Goal: Navigation & Orientation: Find specific page/section

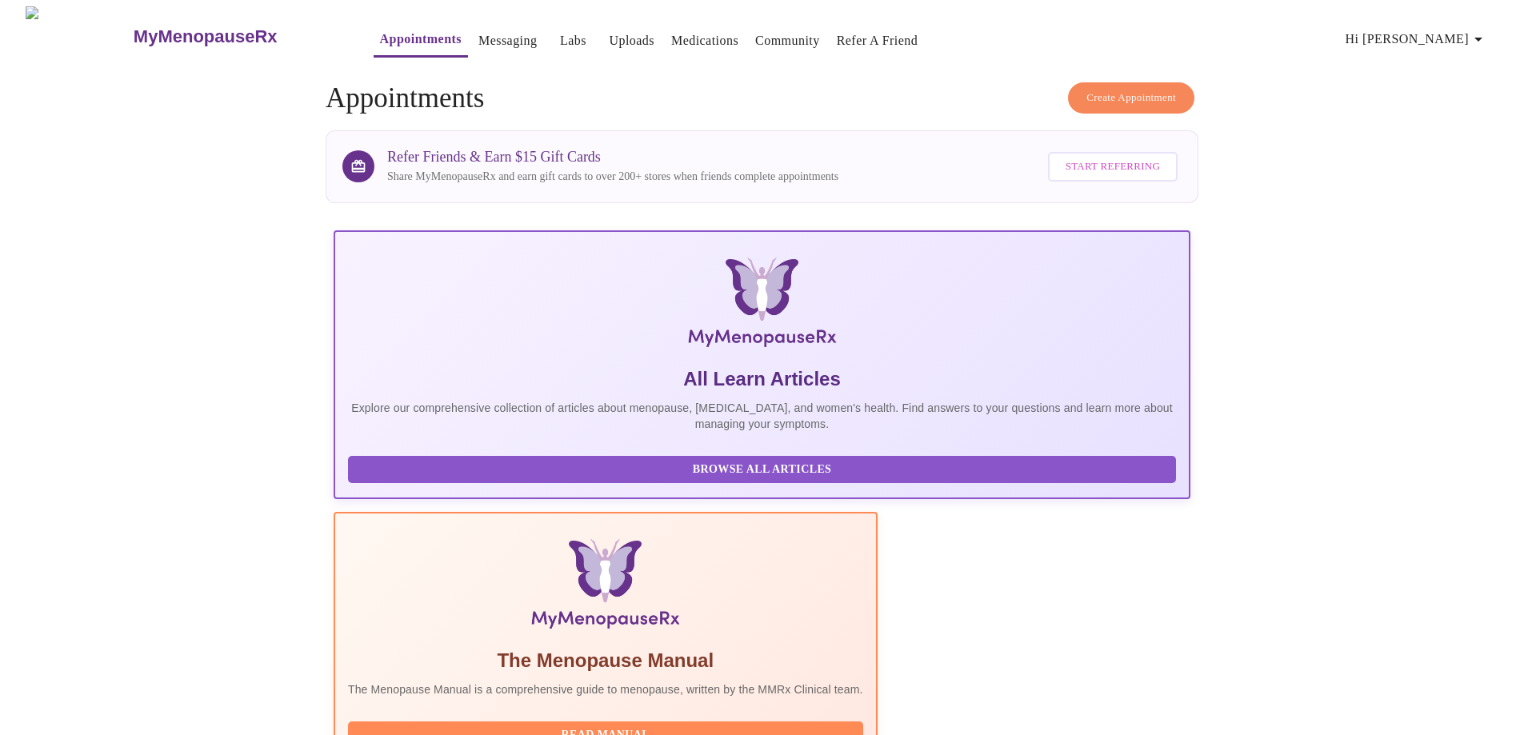
scroll to position [0, 809]
click at [1438, 28] on span "Hi [PERSON_NAME]" at bounding box center [1416, 39] width 142 height 22
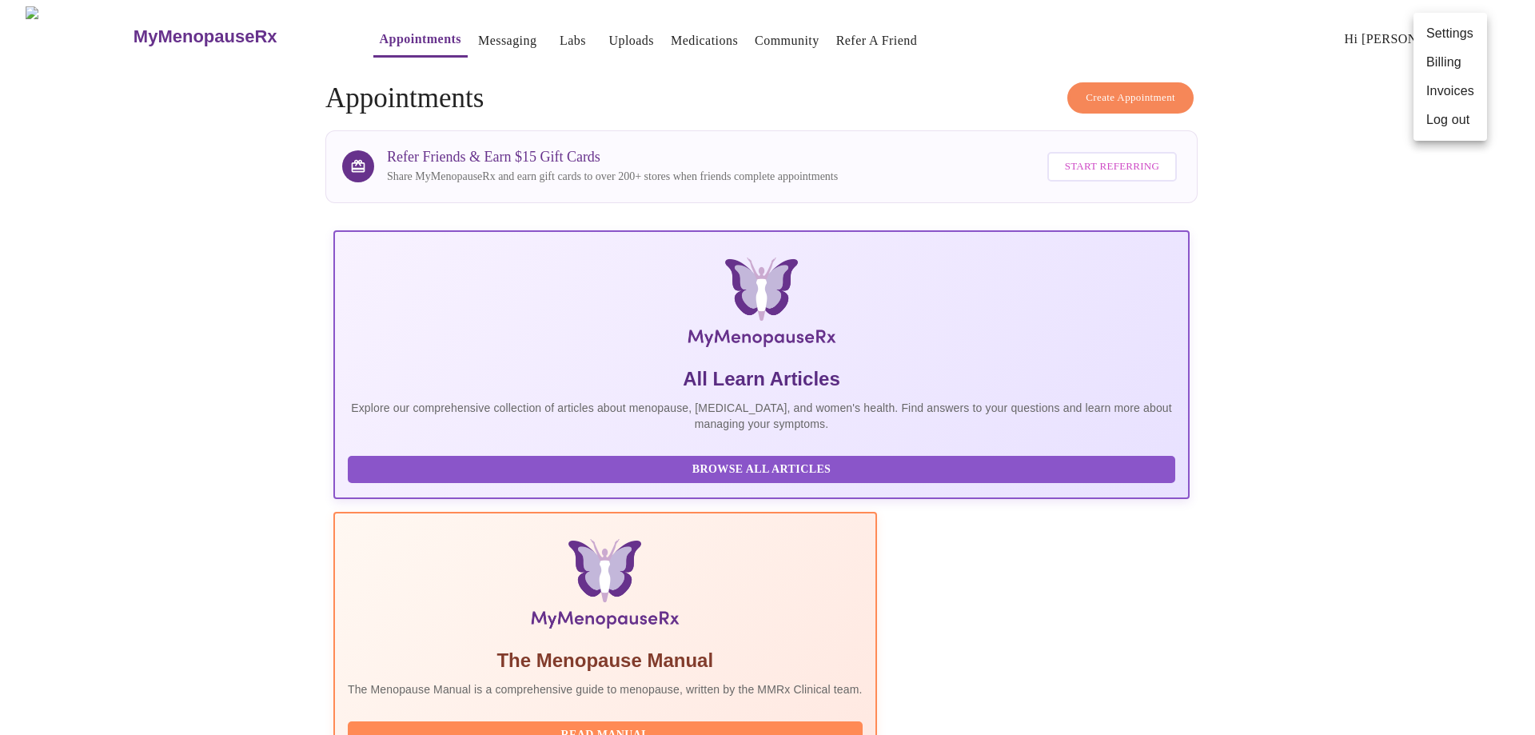
drag, startPoint x: 309, startPoint y: 22, endPoint x: 353, endPoint y: 25, distance: 44.1
click at [311, 22] on div at bounding box center [767, 367] width 1535 height 735
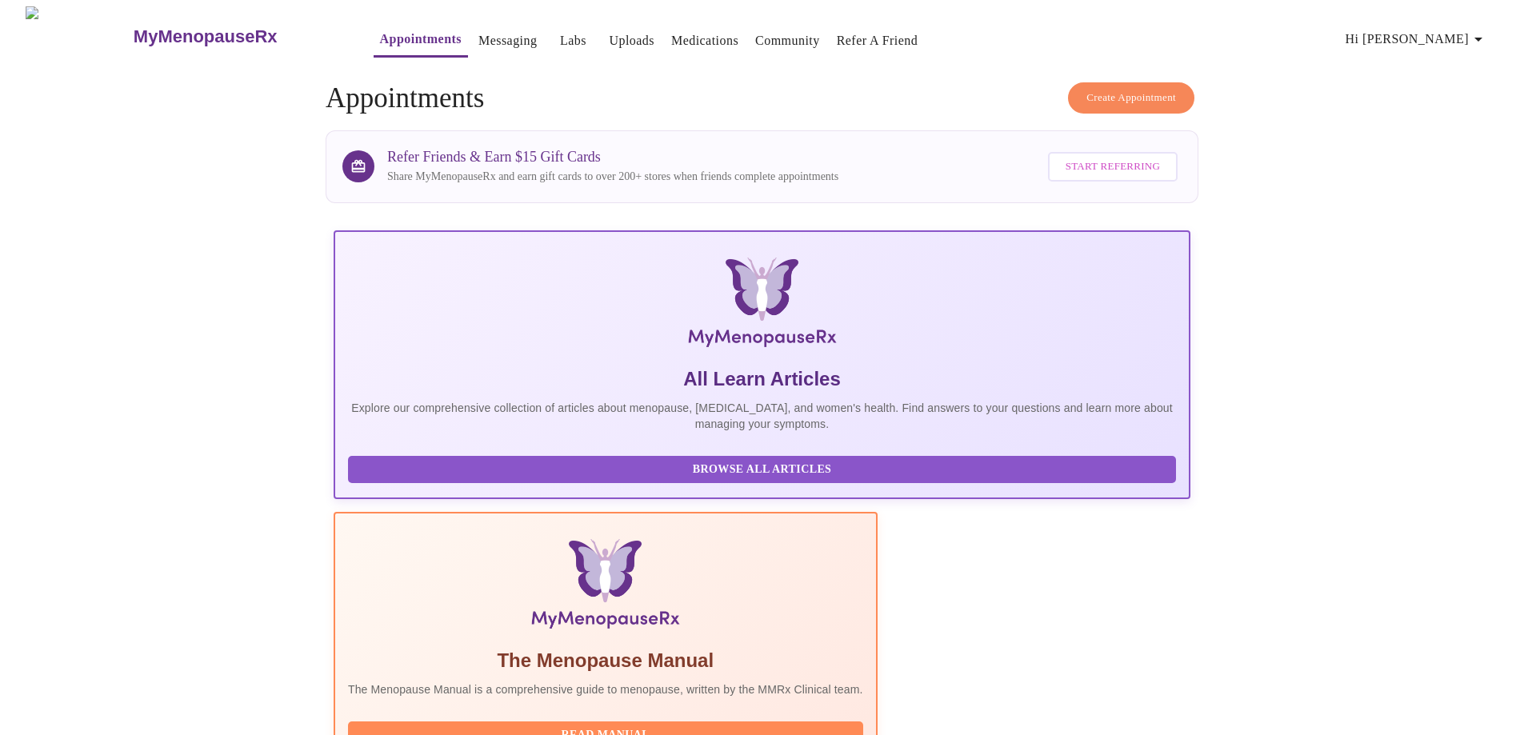
click at [380, 34] on link "Appointments" at bounding box center [421, 39] width 82 height 22
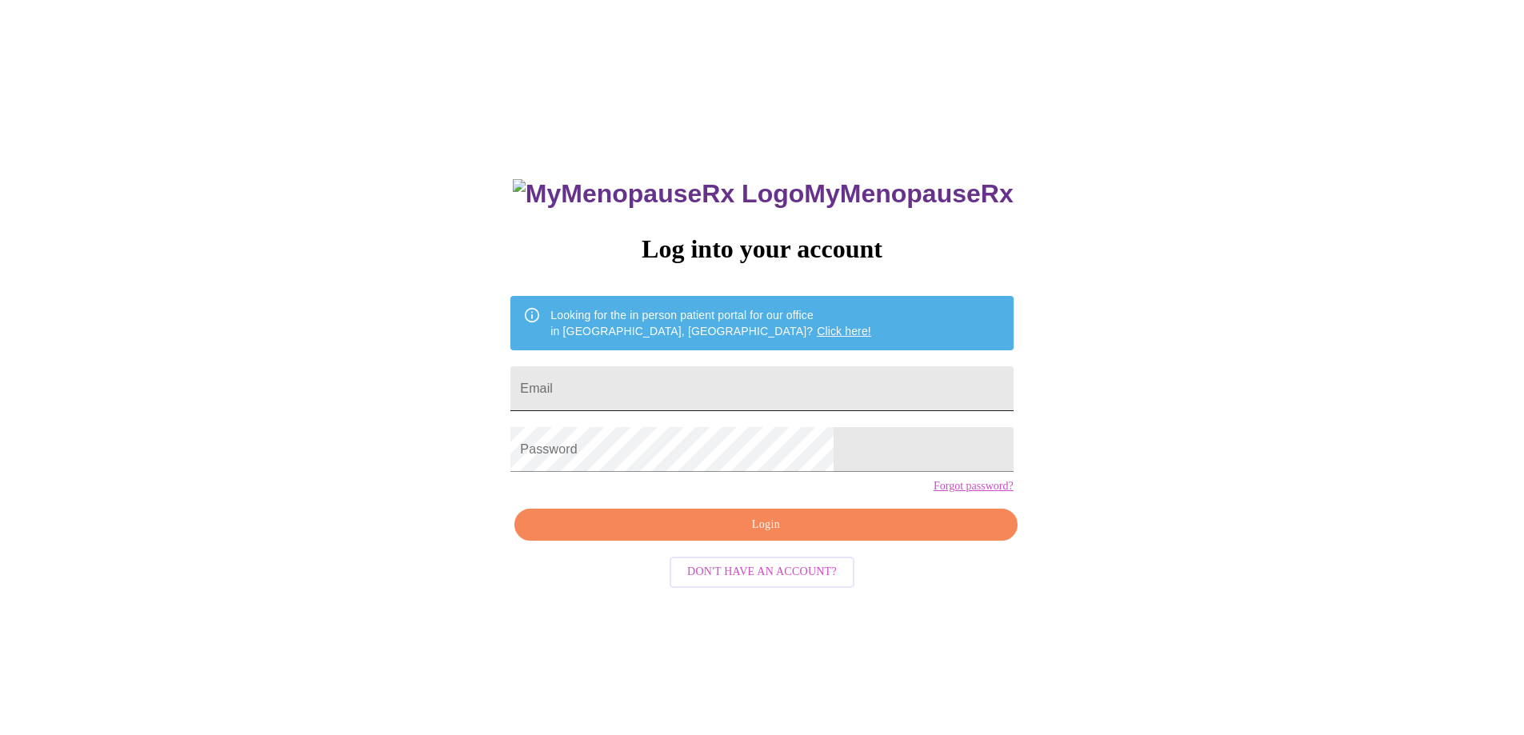
click at [705, 388] on input "Email" at bounding box center [761, 388] width 502 height 45
type input "alnewsum@outlook.com"
click at [759, 535] on span "Login" at bounding box center [765, 525] width 465 height 20
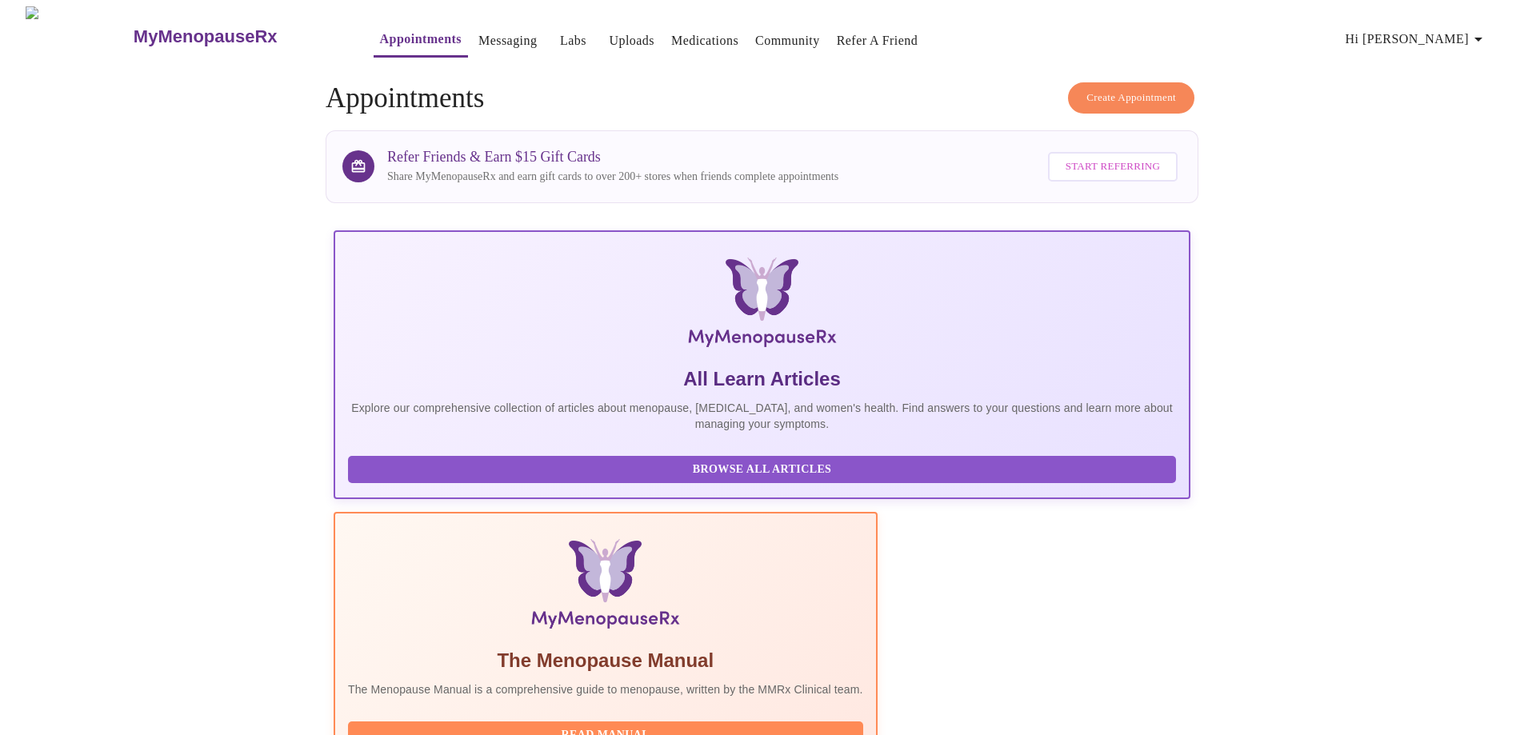
scroll to position [0, 240]
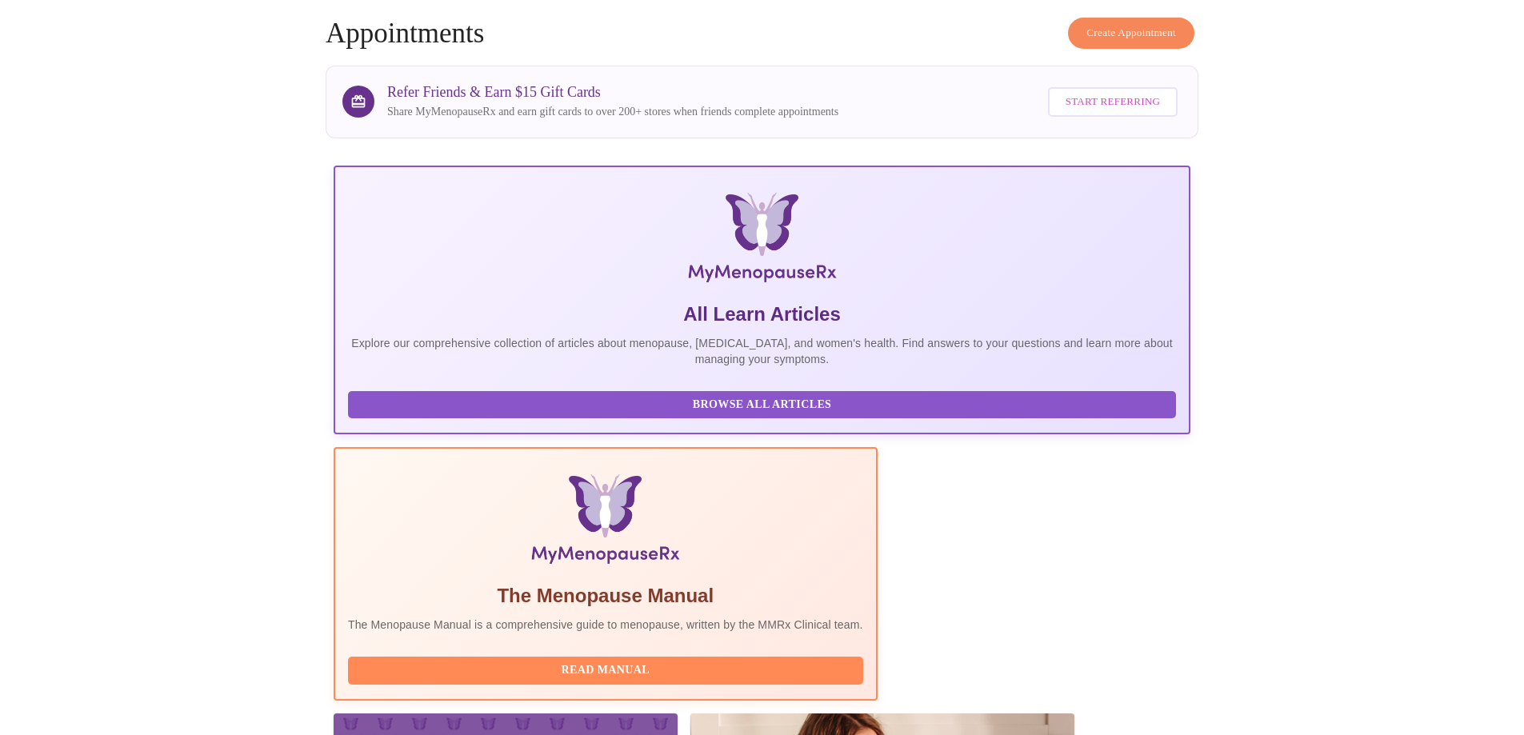
scroll to position [141, 0]
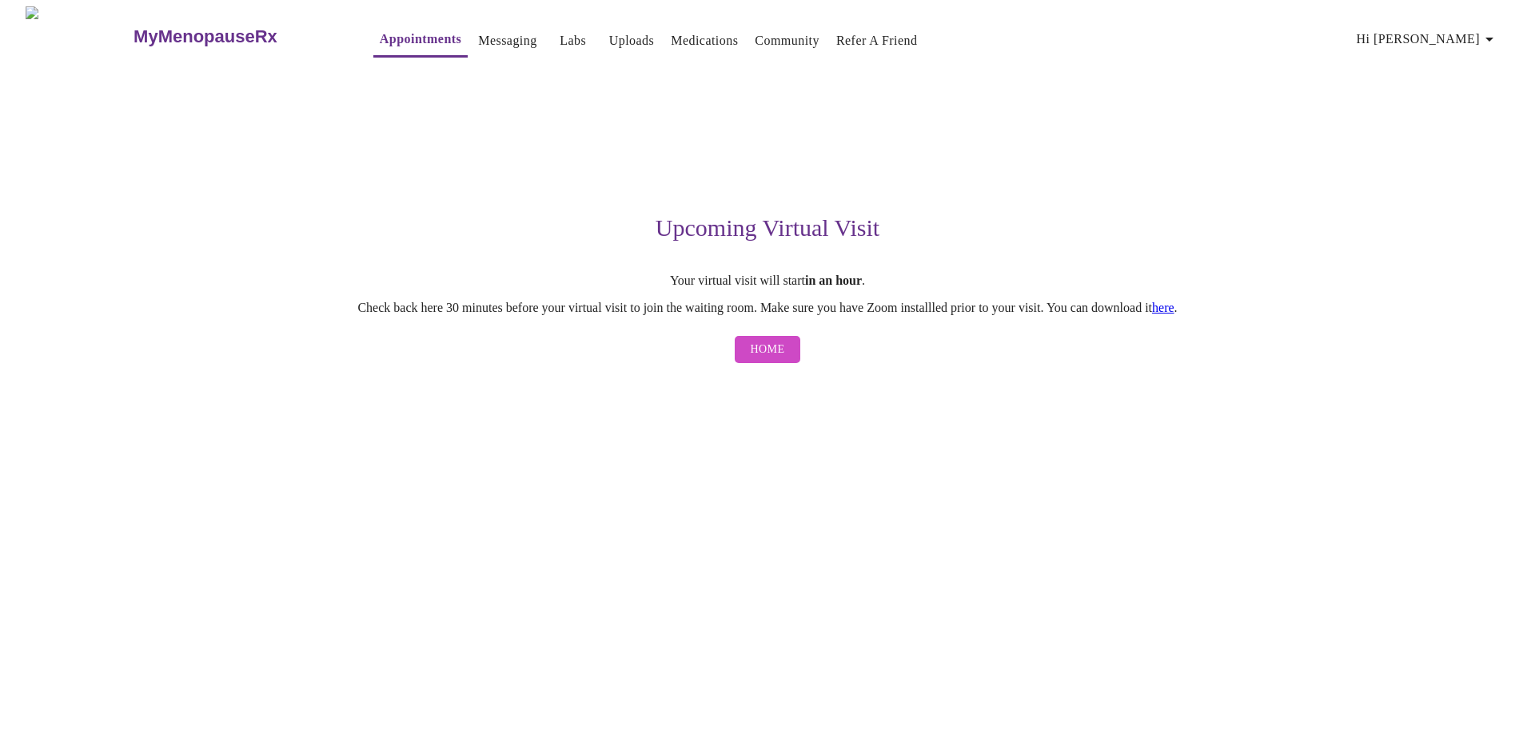
click at [795, 351] on button "Home" at bounding box center [768, 350] width 66 height 28
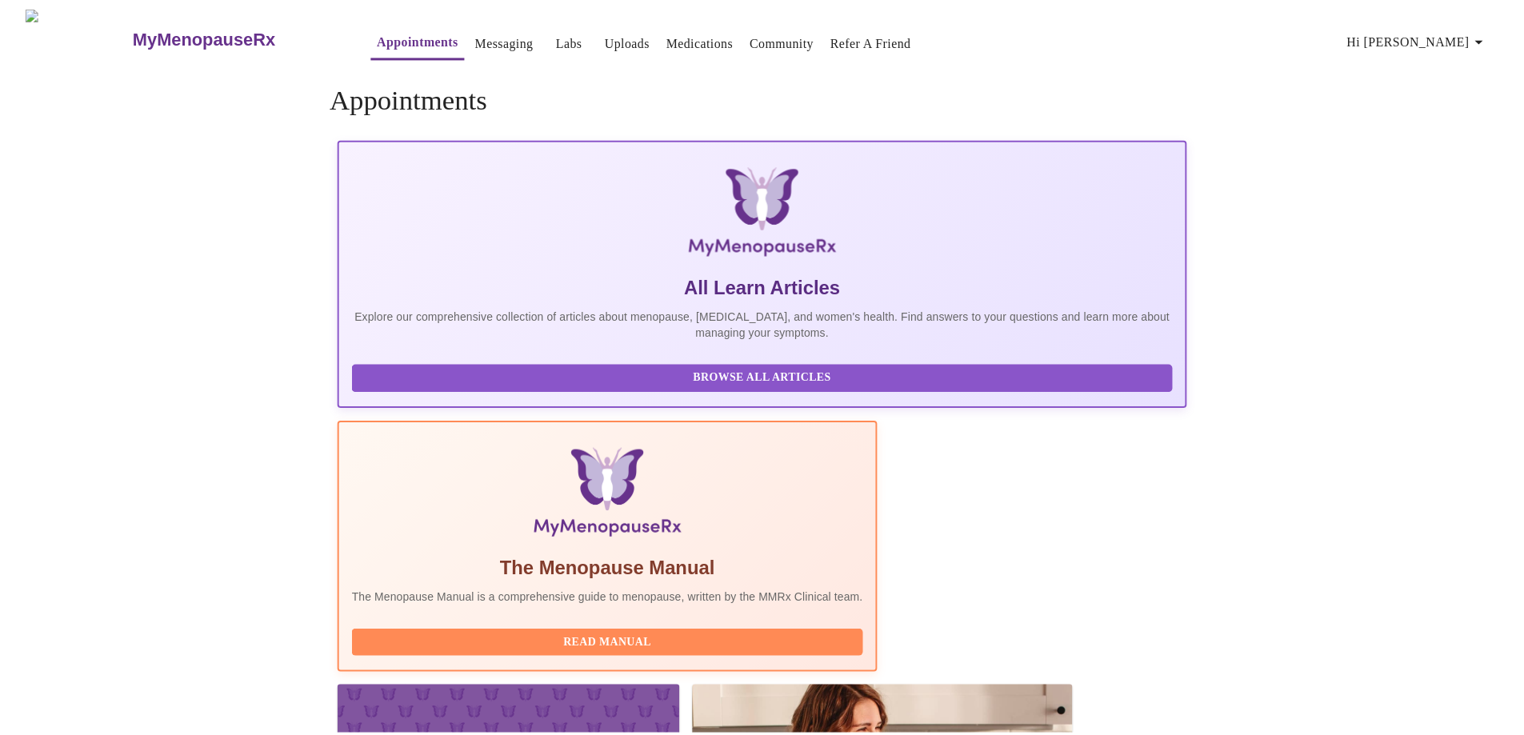
scroll to position [0, 80]
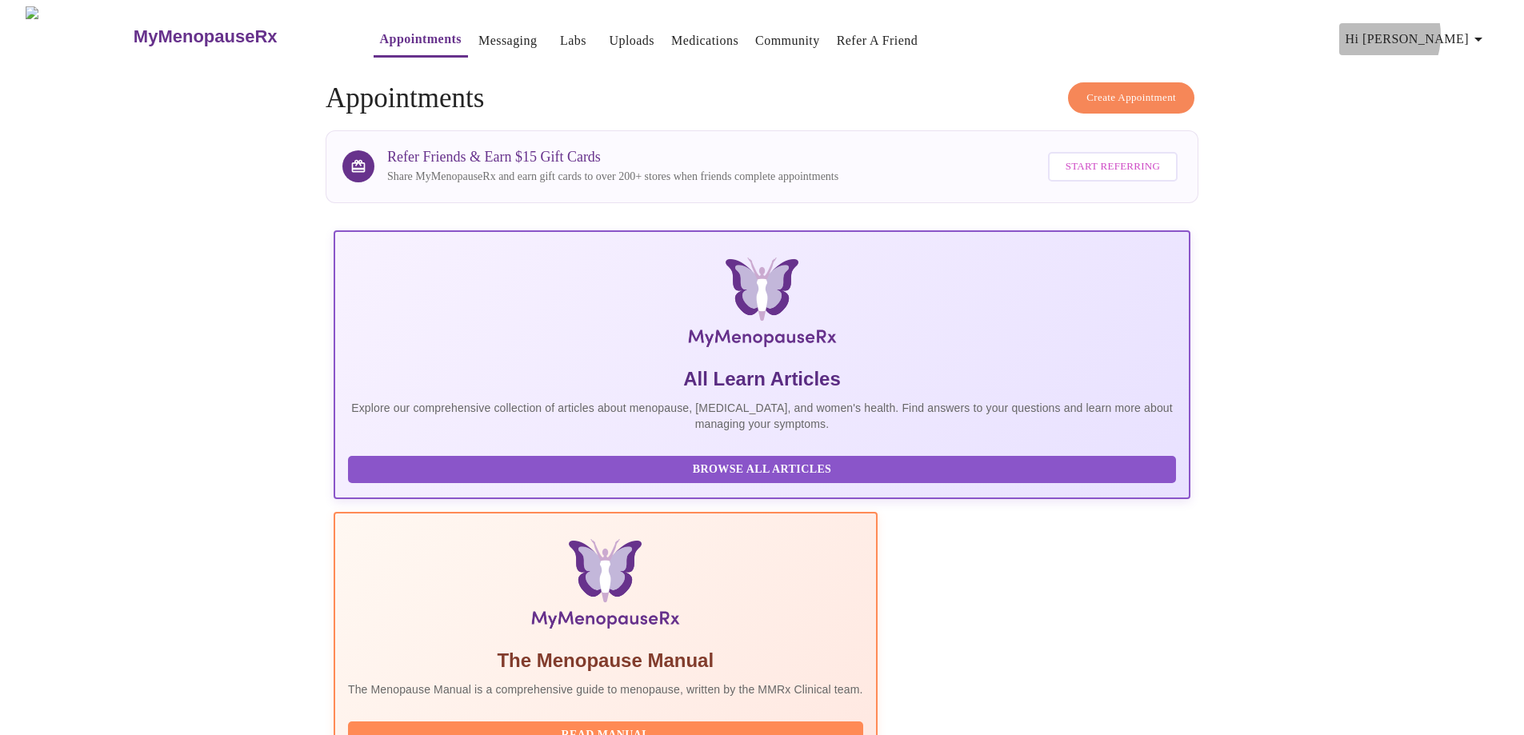
click at [1432, 29] on span "Hi [PERSON_NAME]" at bounding box center [1416, 39] width 142 height 22
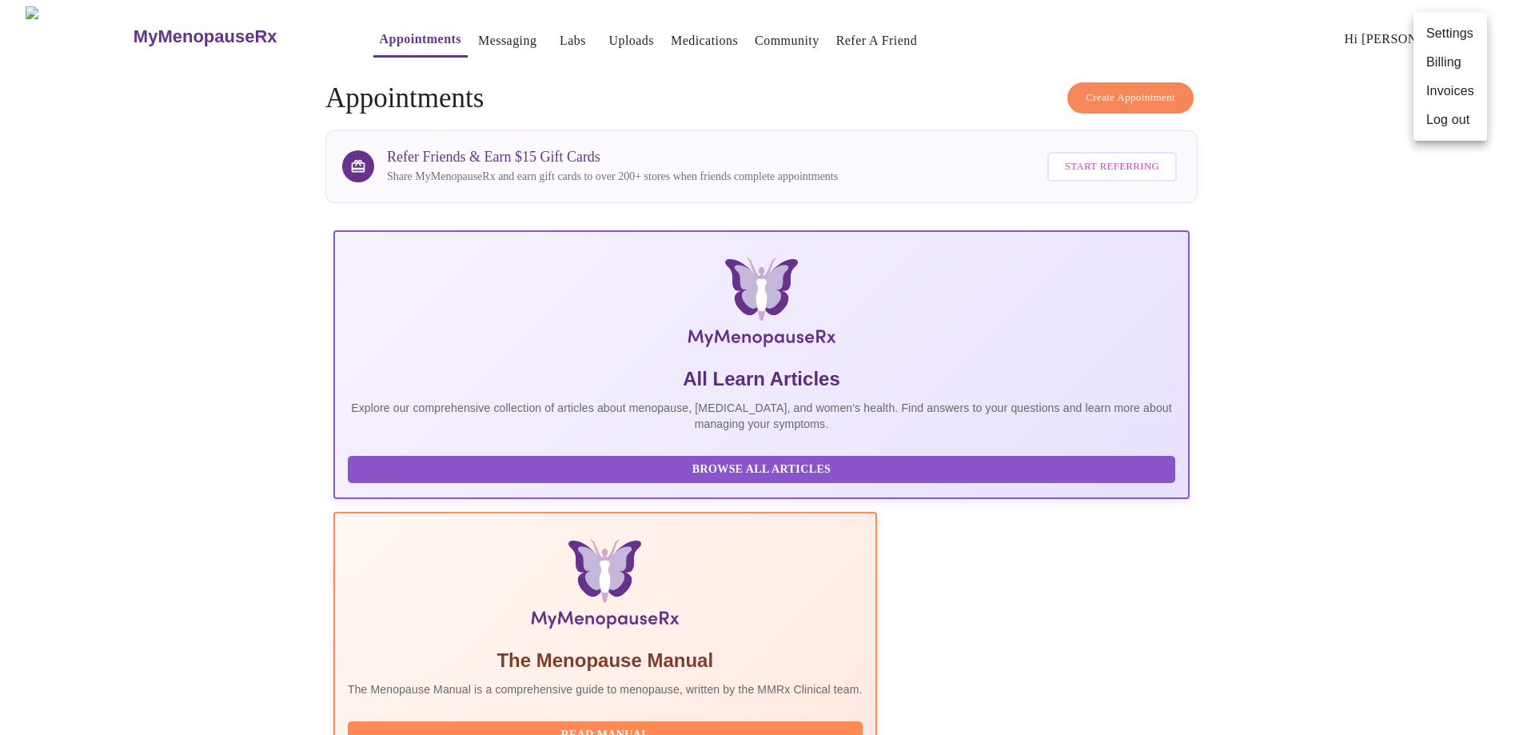
click at [594, 22] on div at bounding box center [767, 367] width 1535 height 735
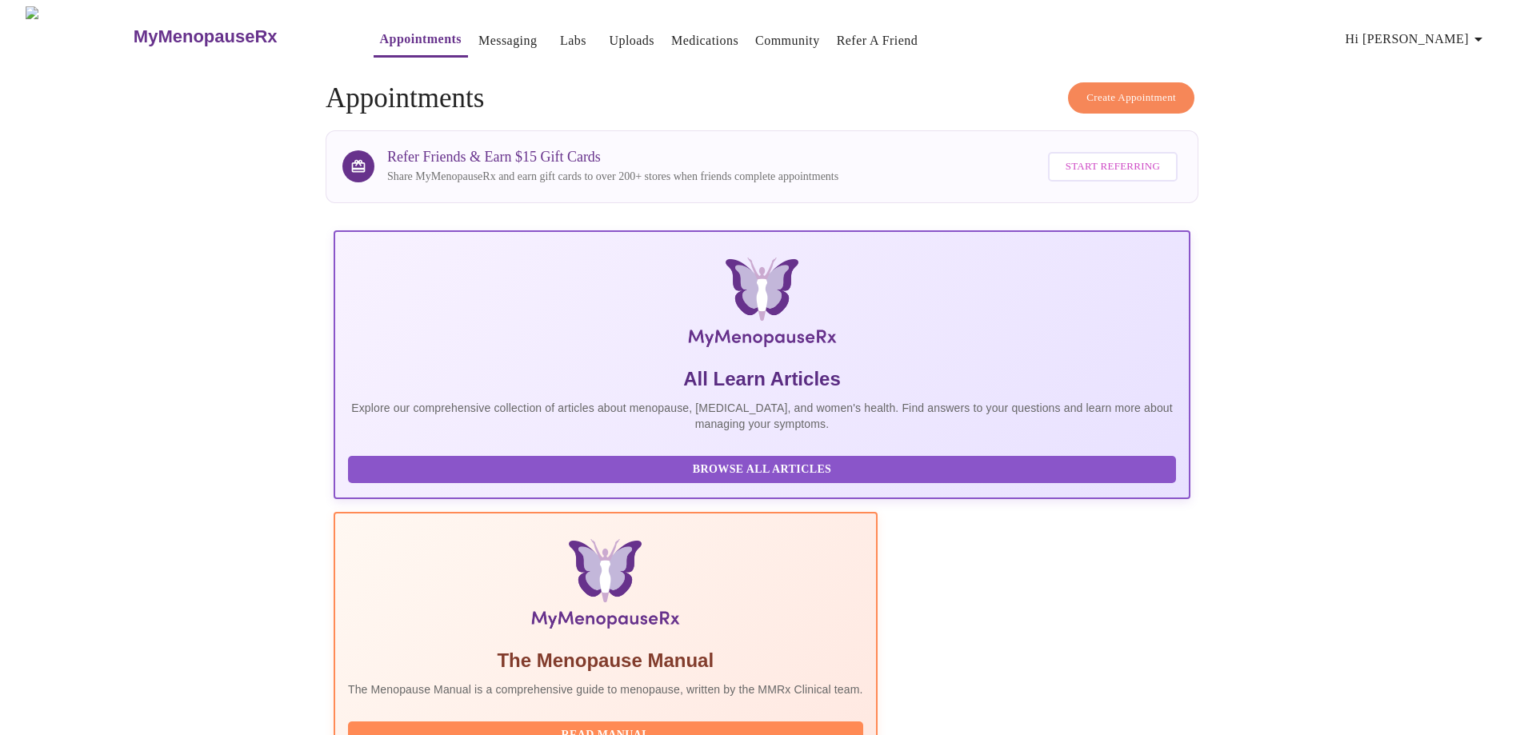
click at [609, 33] on link "Uploads" at bounding box center [632, 41] width 46 height 22
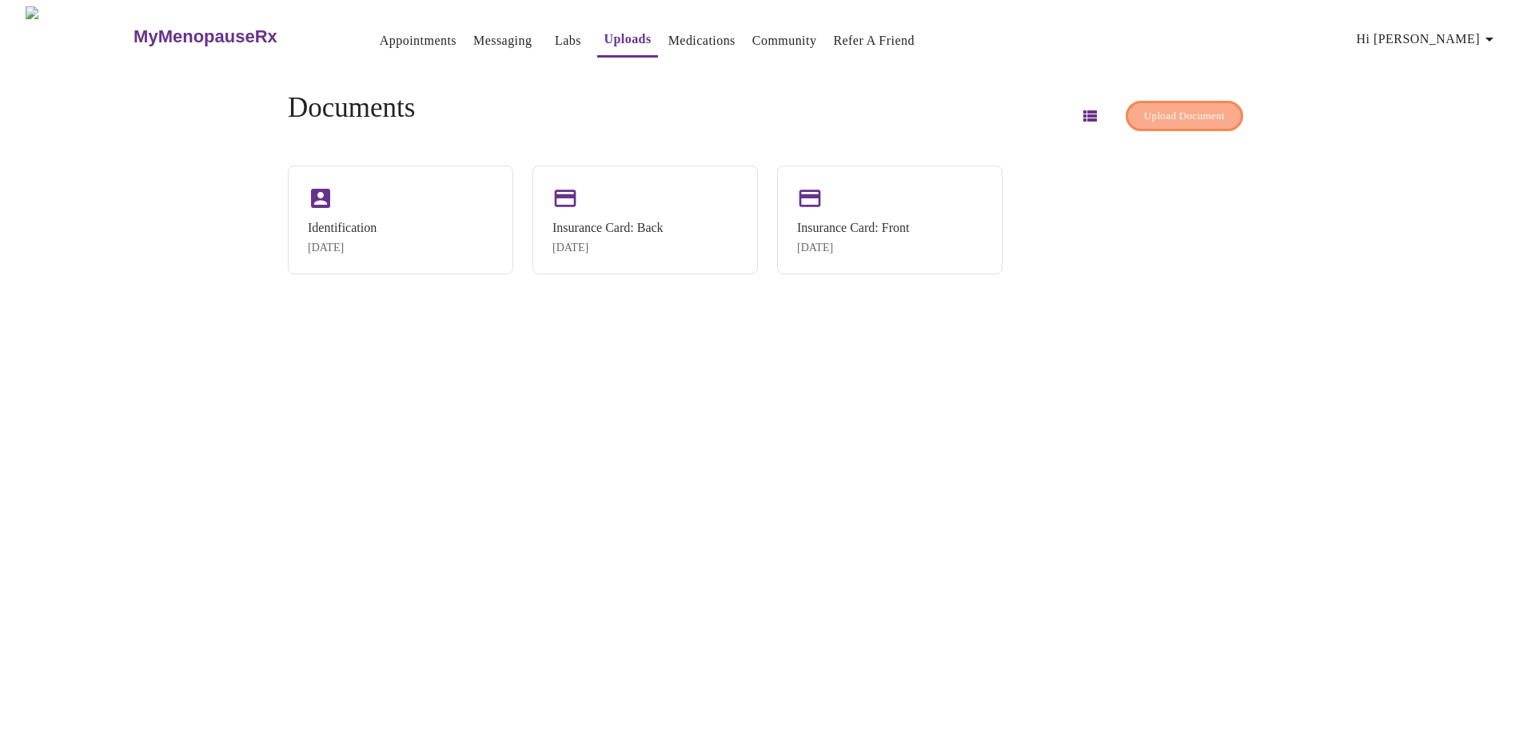
click at [1200, 118] on span "Upload Document" at bounding box center [1184, 116] width 81 height 18
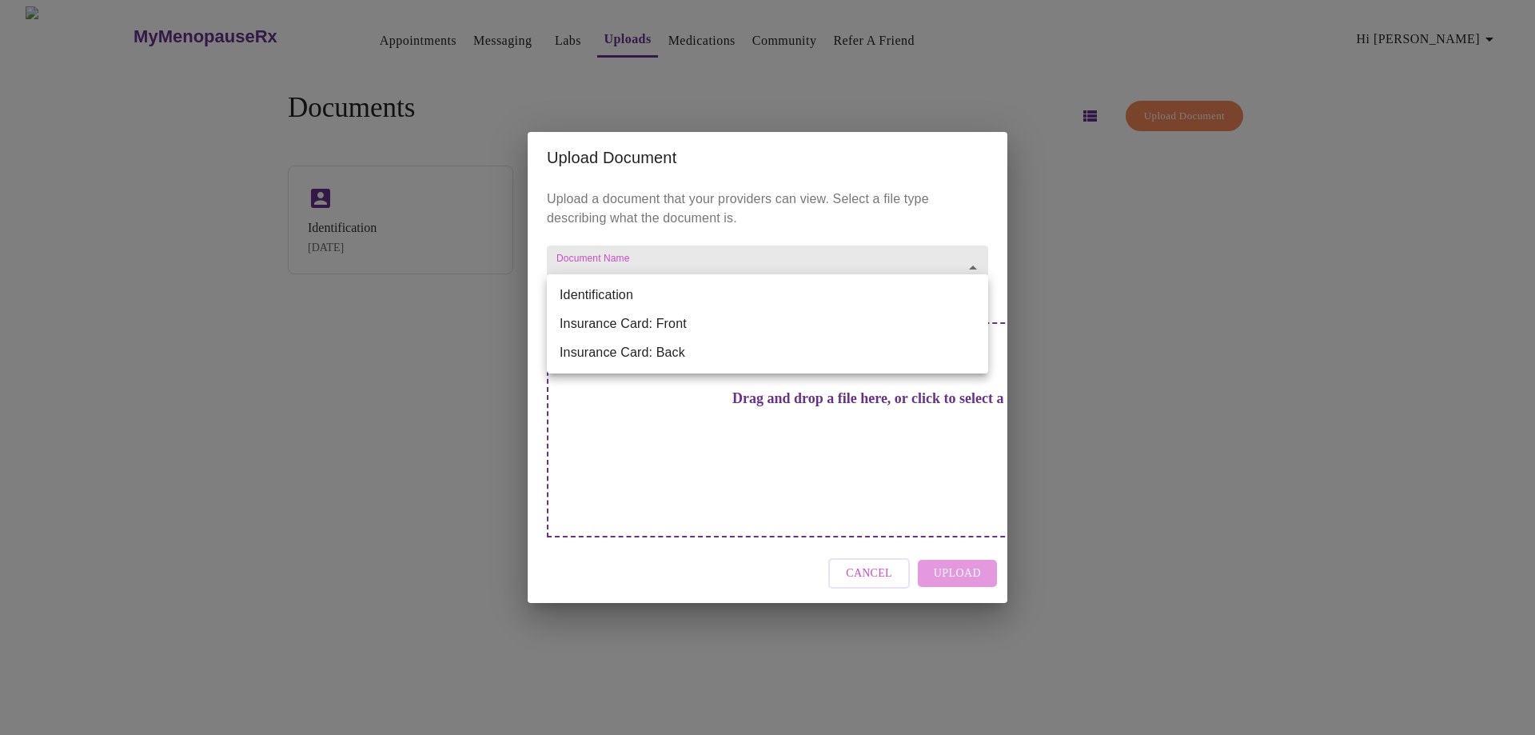
click at [671, 294] on body "MyMenopauseRx Appointments Messaging Labs Uploads Medications Community Refer a…" at bounding box center [767, 373] width 1523 height 735
click at [1123, 316] on div at bounding box center [767, 367] width 1535 height 735
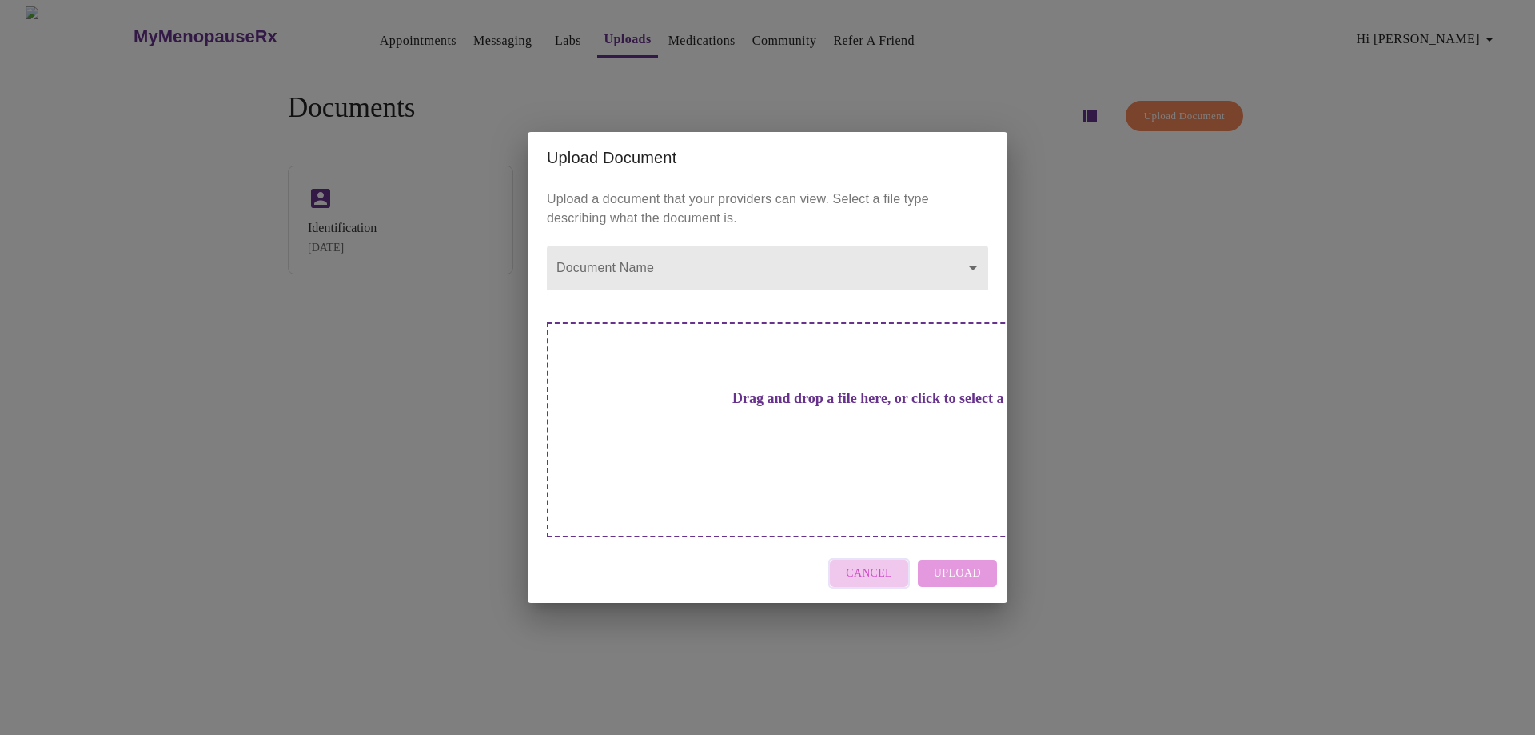
click at [882, 564] on span "Cancel" at bounding box center [869, 574] width 46 height 20
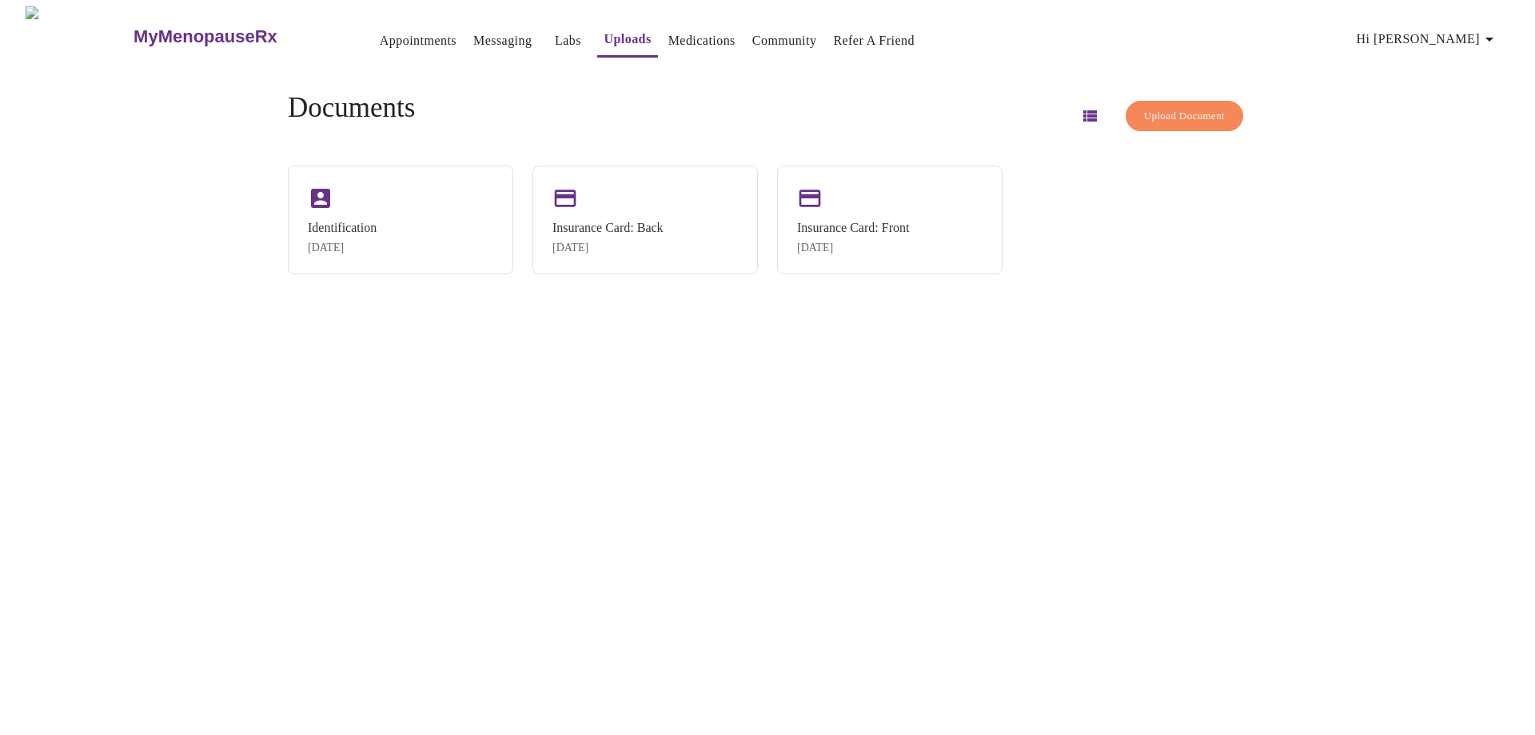
click at [683, 32] on link "Medications" at bounding box center [702, 41] width 67 height 22
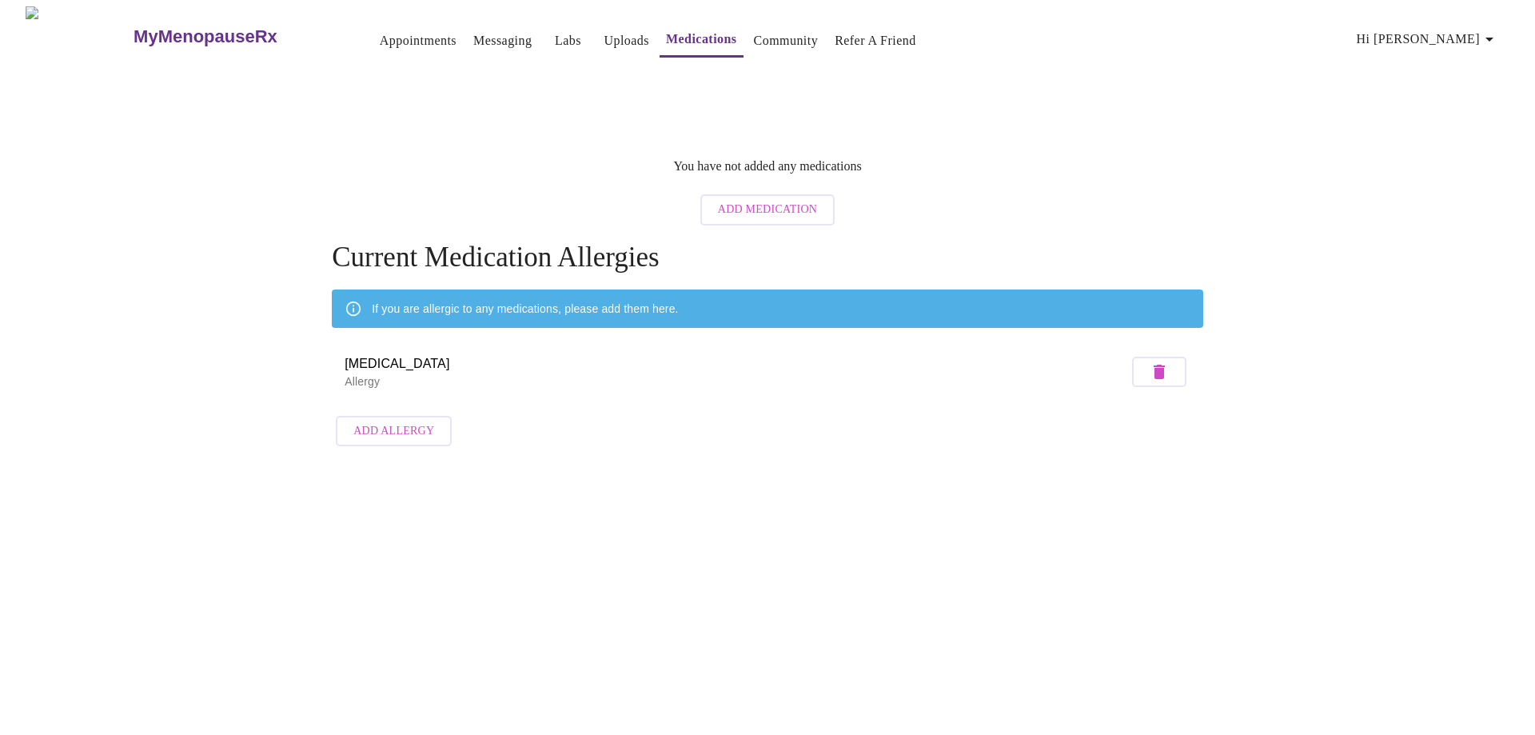
click at [555, 30] on link "Labs" at bounding box center [568, 41] width 26 height 22
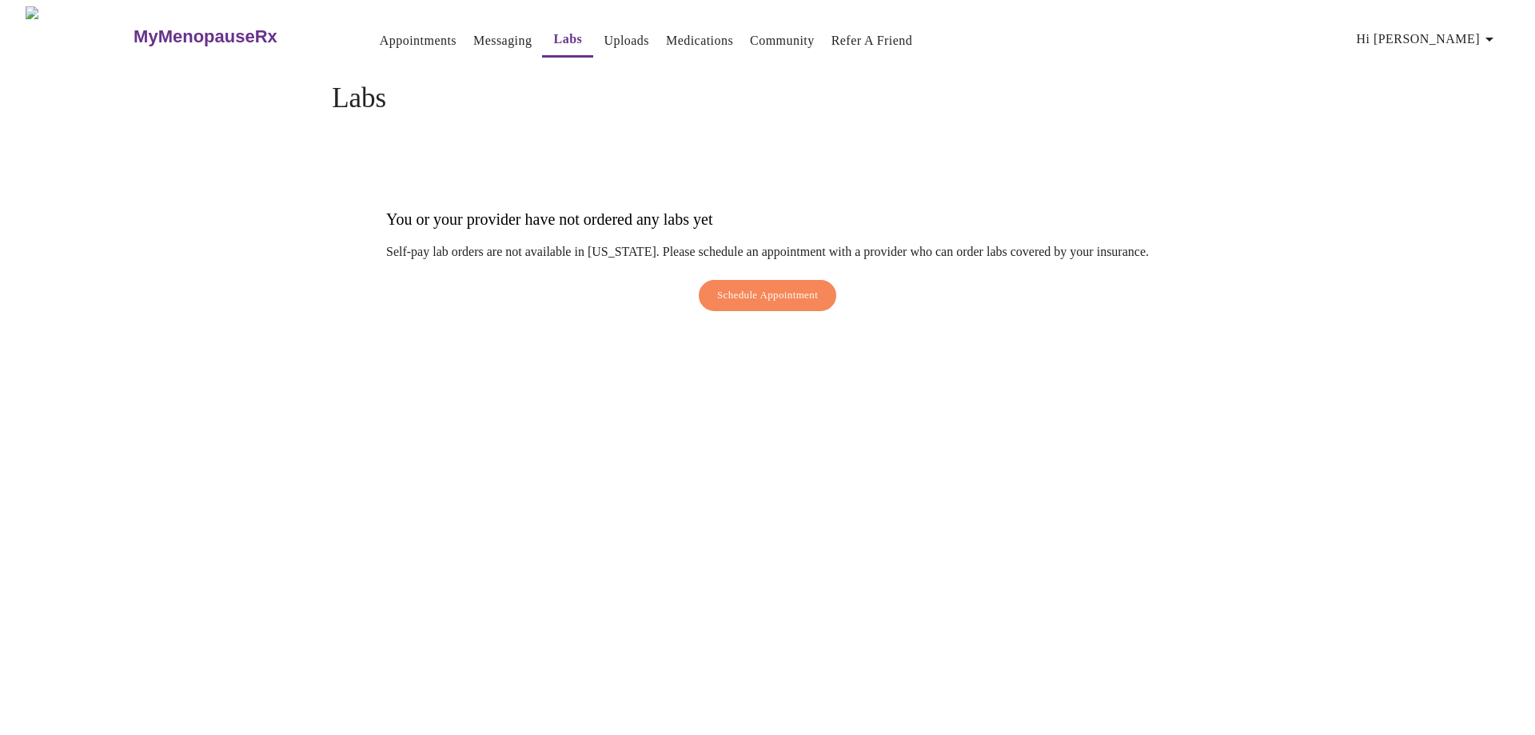
click at [474, 30] on link "Messaging" at bounding box center [502, 41] width 58 height 22
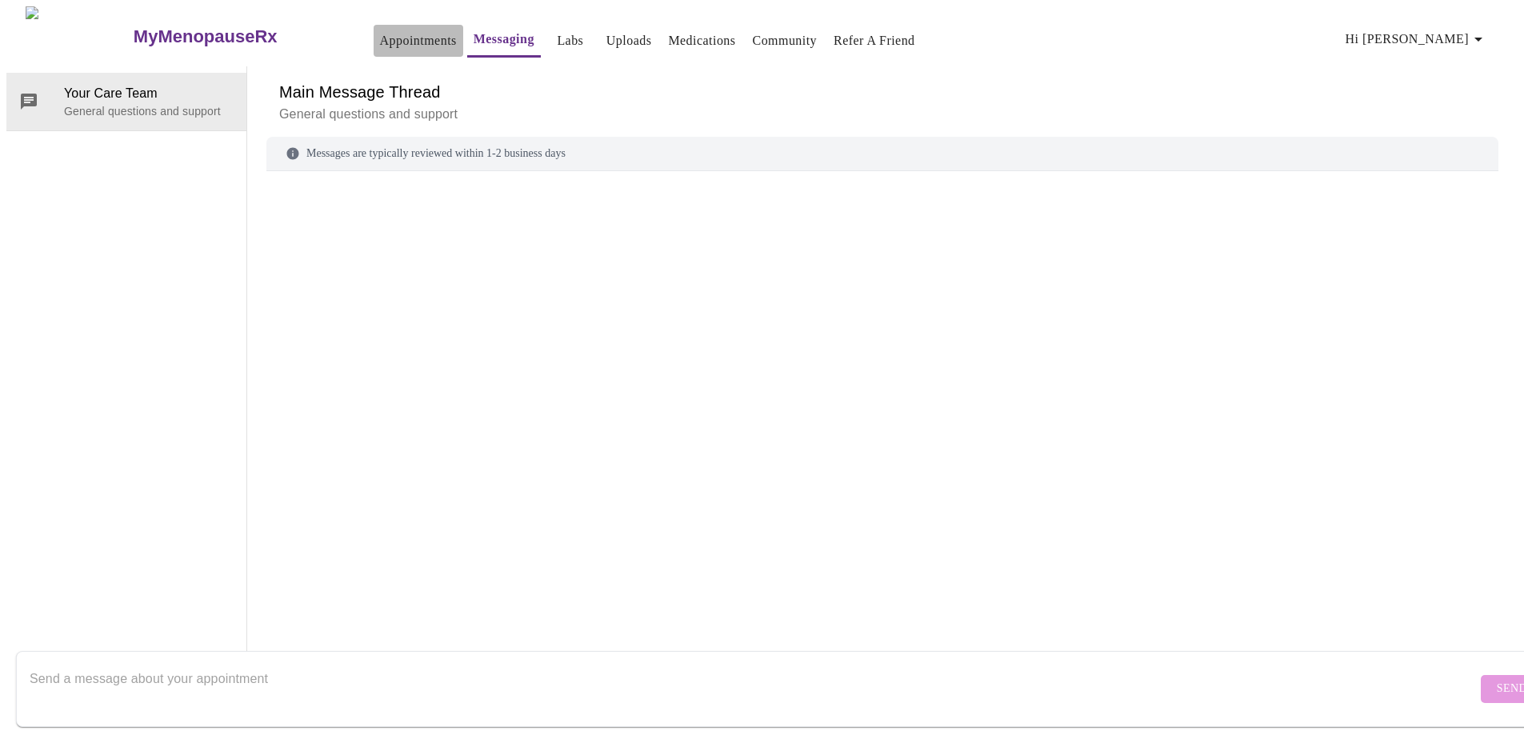
click at [380, 39] on link "Appointments" at bounding box center [418, 41] width 77 height 22
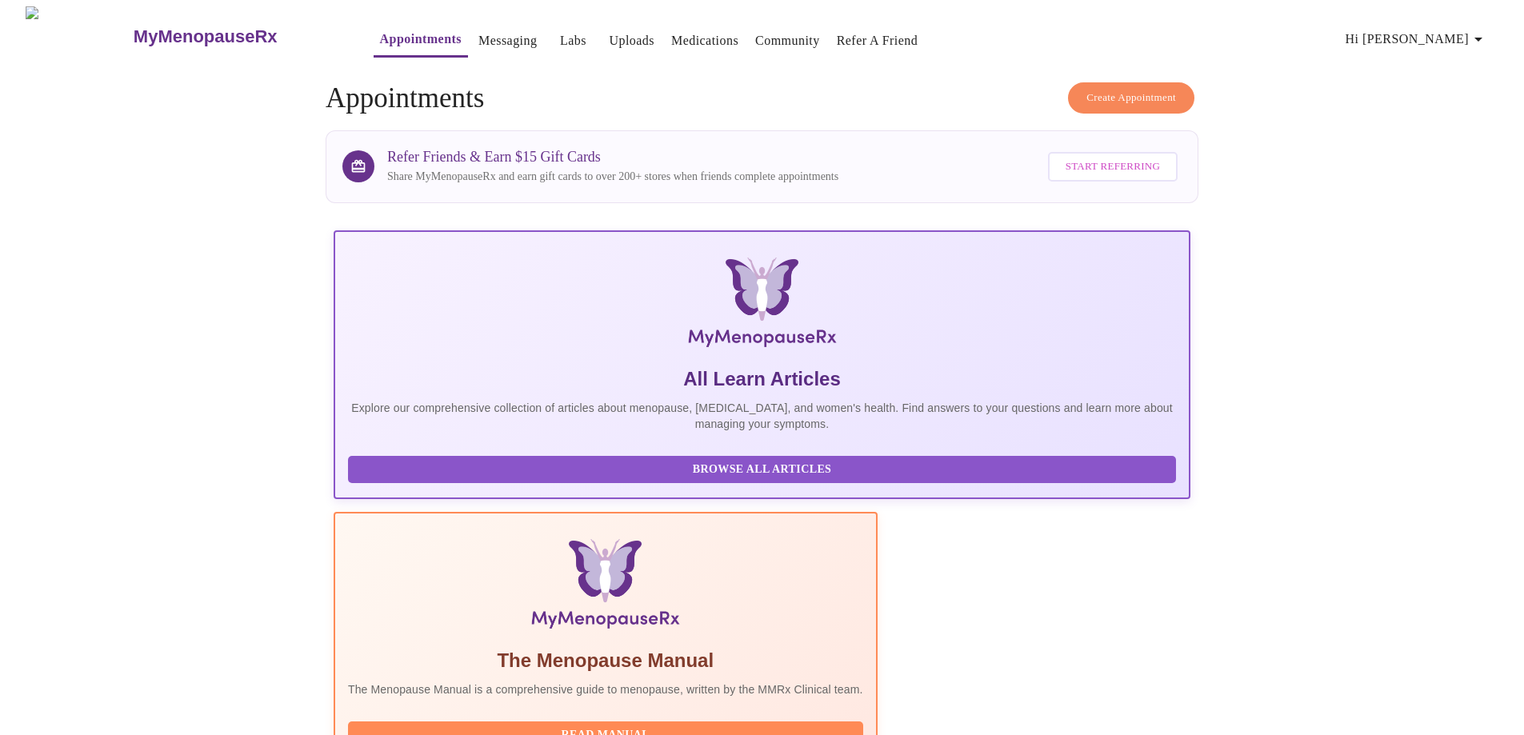
click at [1481, 30] on icon "button" at bounding box center [1477, 39] width 19 height 19
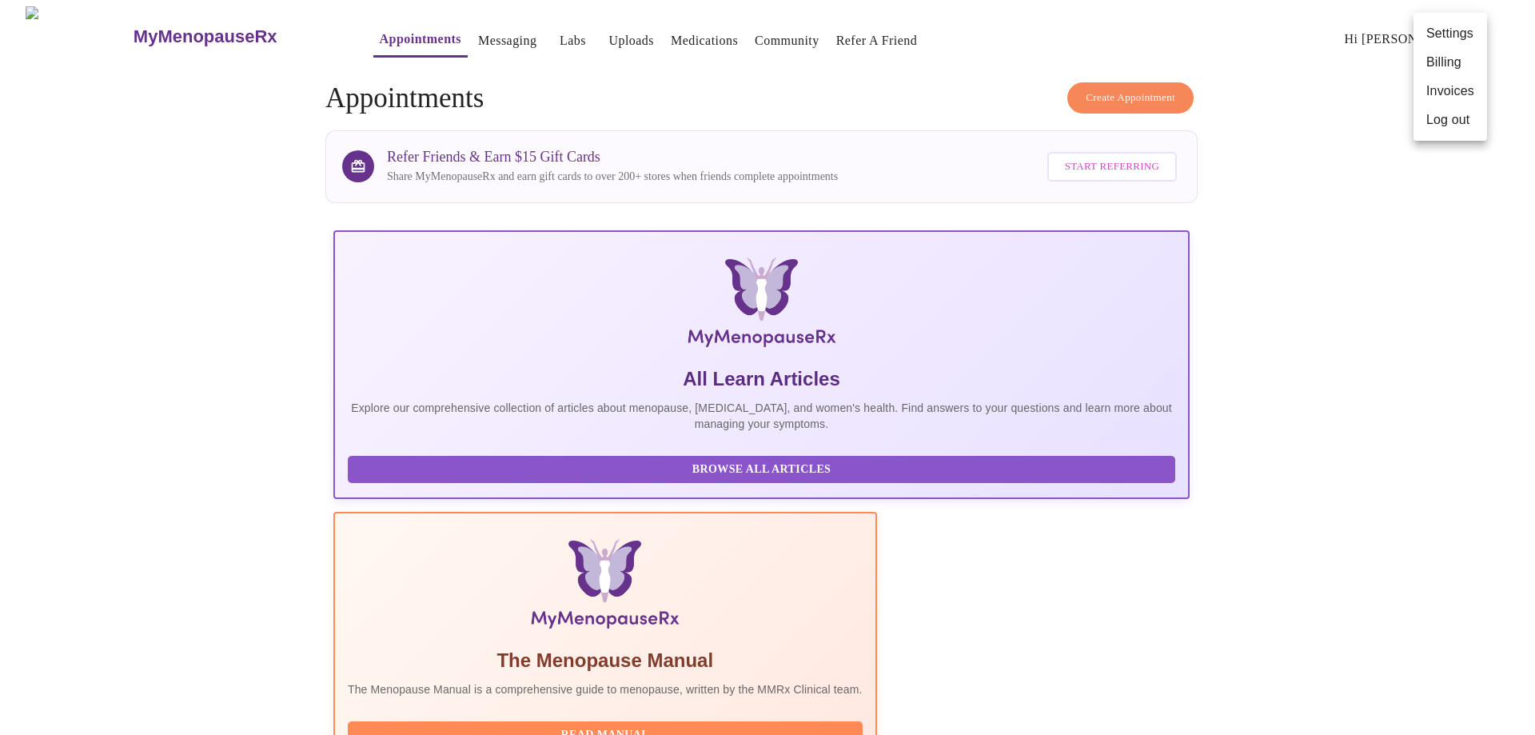
click at [1313, 349] on div at bounding box center [767, 367] width 1535 height 735
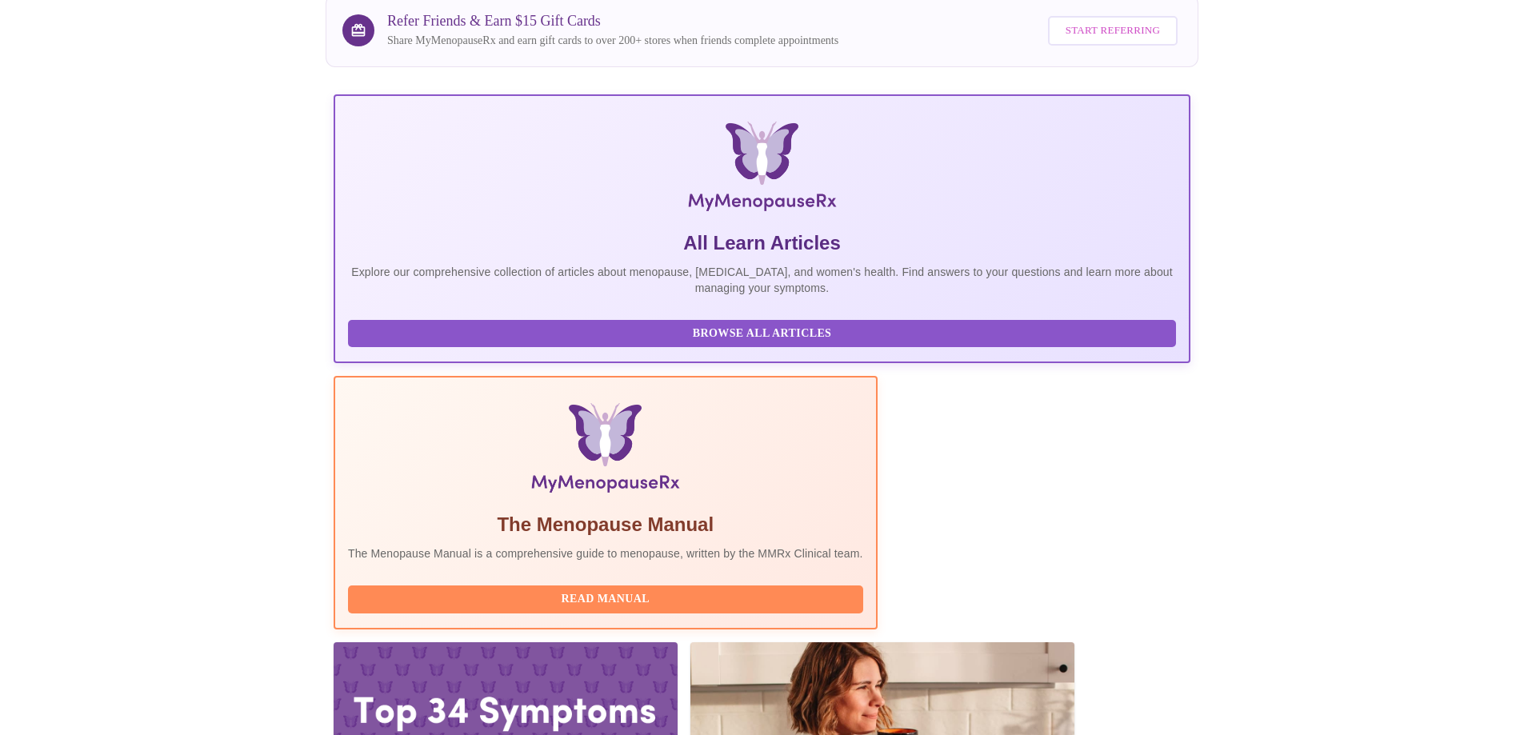
scroll to position [141, 0]
